Goal: Find specific page/section: Find specific page/section

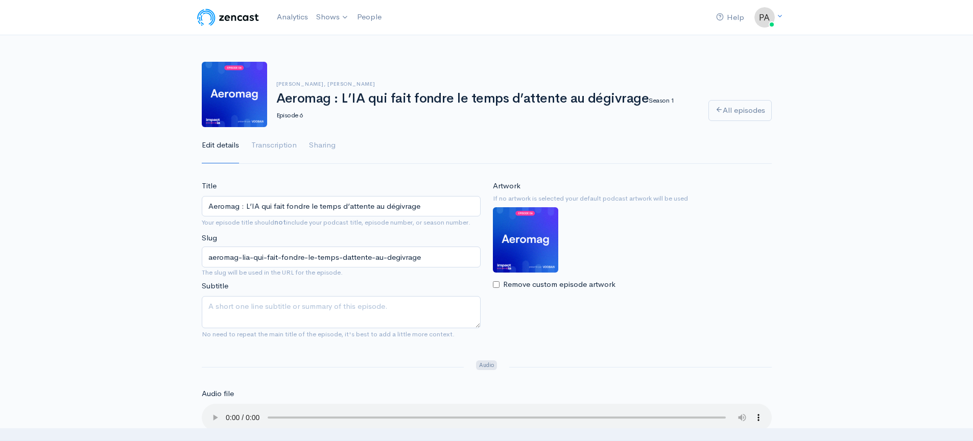
click at [0, 0] on link "Impact IA" at bounding box center [0, 0] width 0 height 0
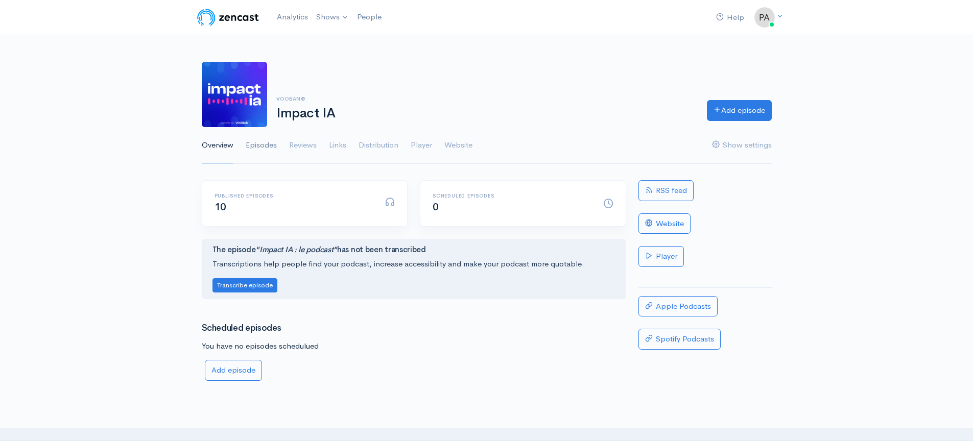
click at [252, 143] on link "Episodes" at bounding box center [261, 145] width 31 height 37
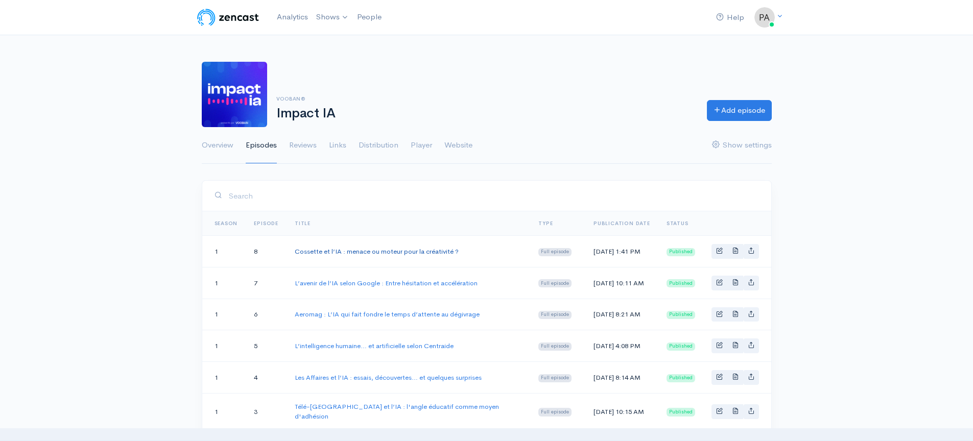
click at [423, 248] on link "Cossette et l’IA : menace ou moteur pour la créativité ?" at bounding box center [377, 251] width 164 height 9
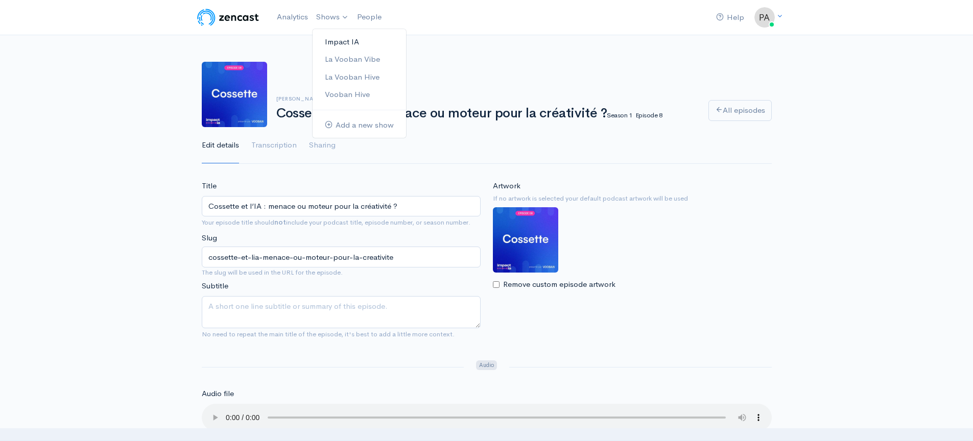
click at [334, 37] on link "Impact IA" at bounding box center [359, 42] width 93 height 18
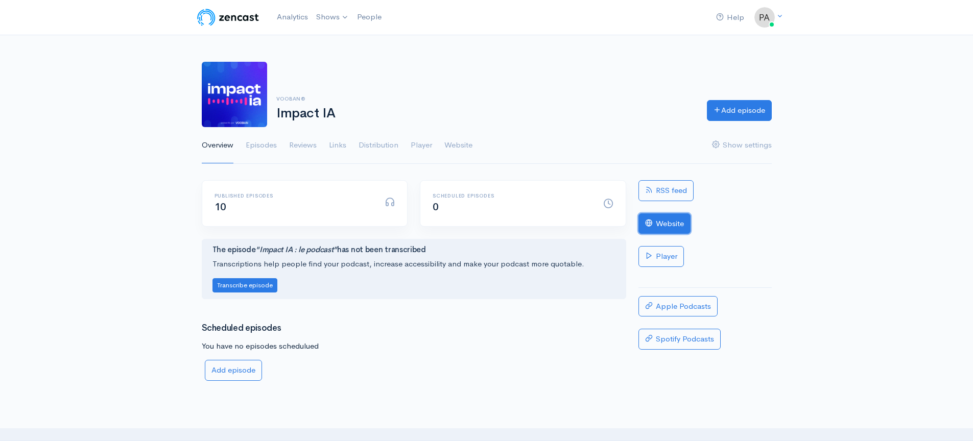
click at [676, 226] on link "Website" at bounding box center [664, 224] width 52 height 21
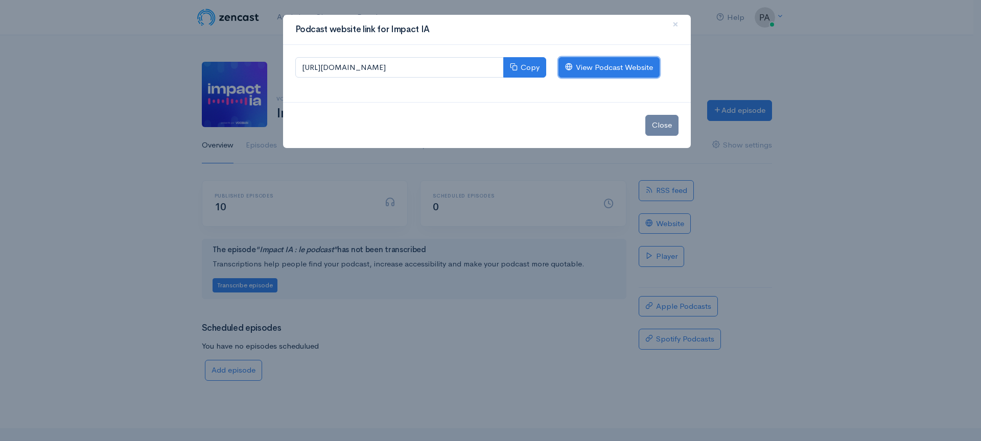
click at [577, 60] on link "View Podcast Website" at bounding box center [608, 67] width 101 height 21
